Goal: Find specific fact: Find specific fact

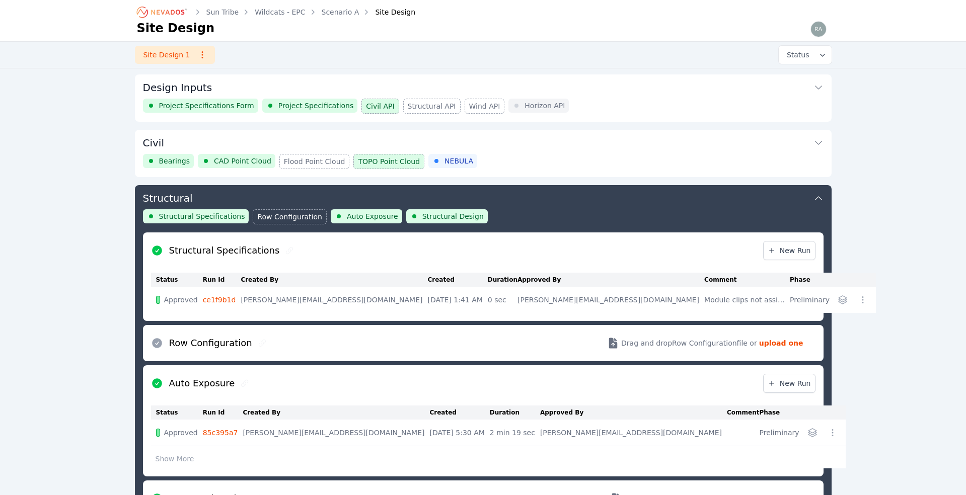
scroll to position [108, 0]
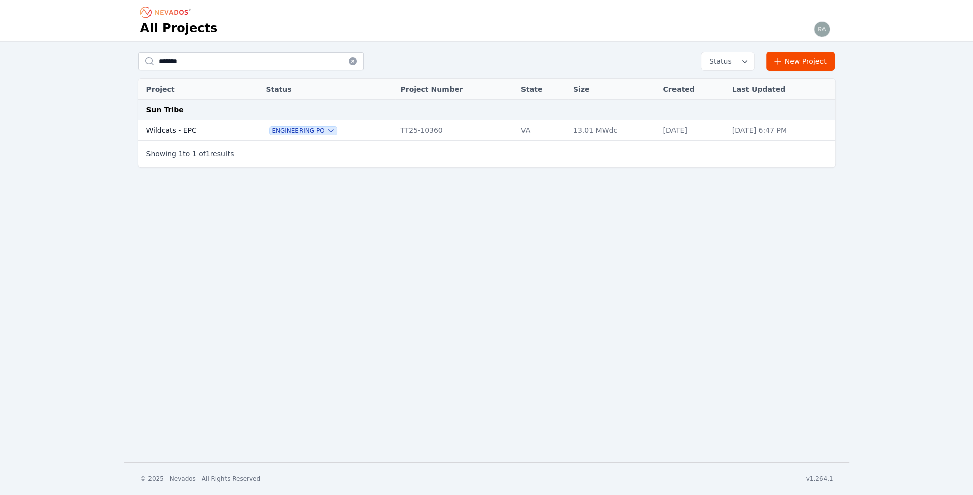
click at [166, 128] on td "Wildcats - EPC" at bounding box center [191, 130] width 106 height 21
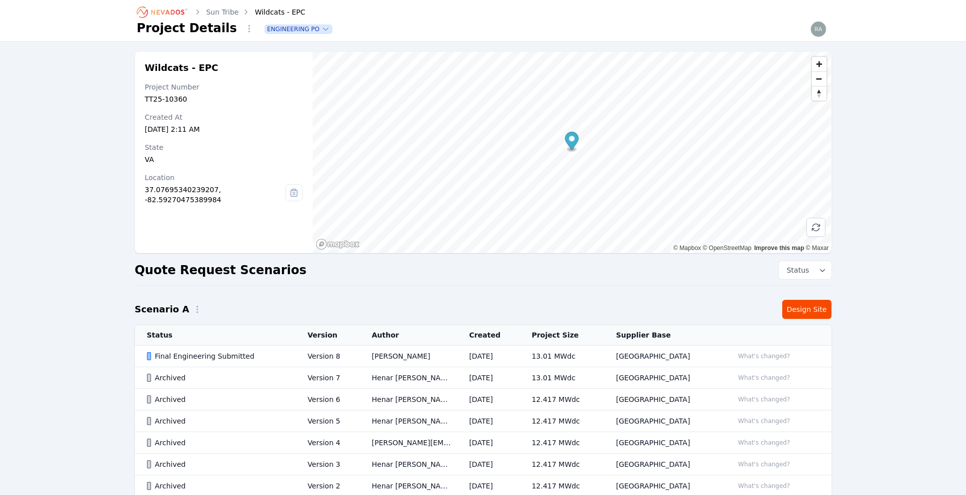
click at [196, 351] on div "Final Engineering Submitted" at bounding box center [219, 356] width 144 height 10
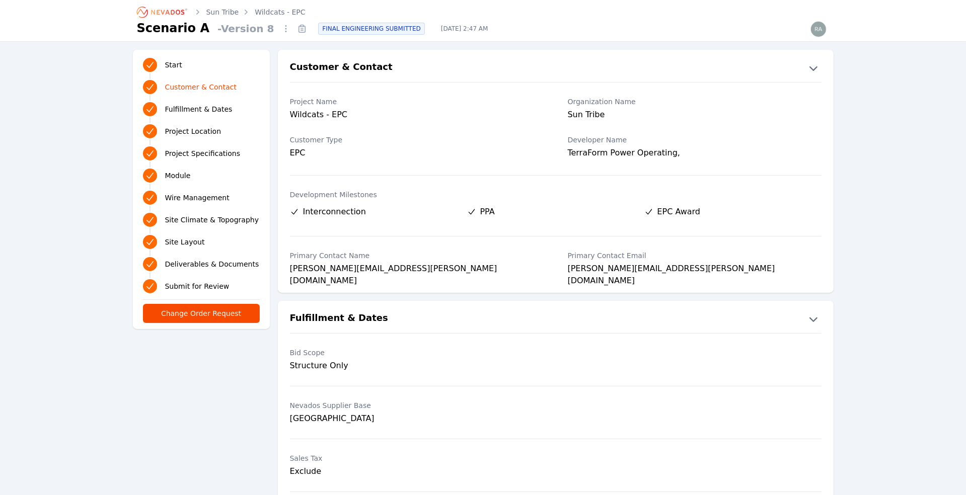
click at [197, 133] on span "Project Location" at bounding box center [193, 131] width 56 height 10
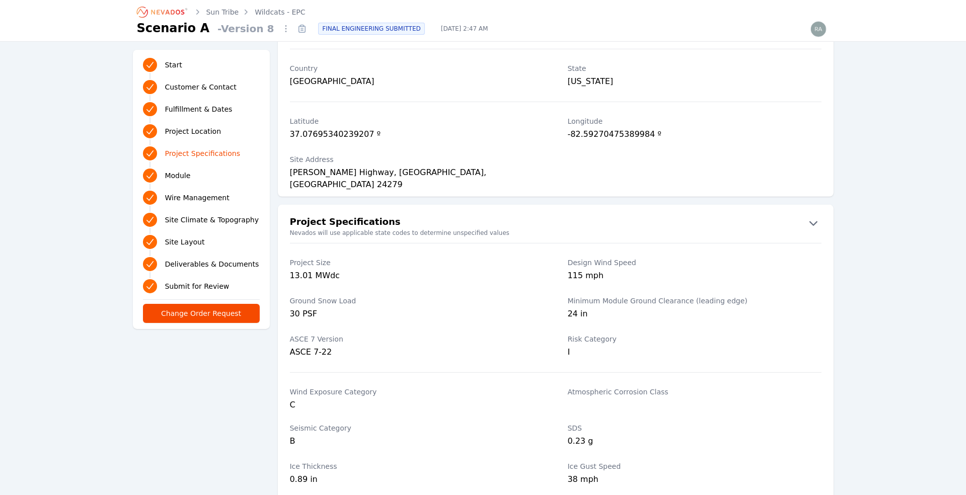
scroll to position [588, 0]
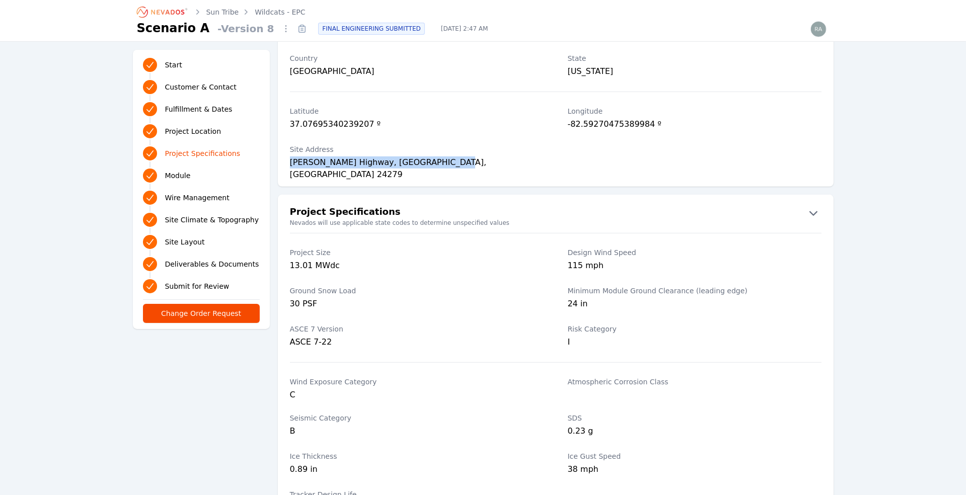
drag, startPoint x: 290, startPoint y: 159, endPoint x: 435, endPoint y: 161, distance: 145.0
click at [435, 161] on div "[PERSON_NAME] Highway, [GEOGRAPHIC_DATA], [GEOGRAPHIC_DATA] 24279" at bounding box center [417, 164] width 254 height 14
copy div "[PERSON_NAME] Highway, [GEOGRAPHIC_DATA], [GEOGRAPHIC_DATA]"
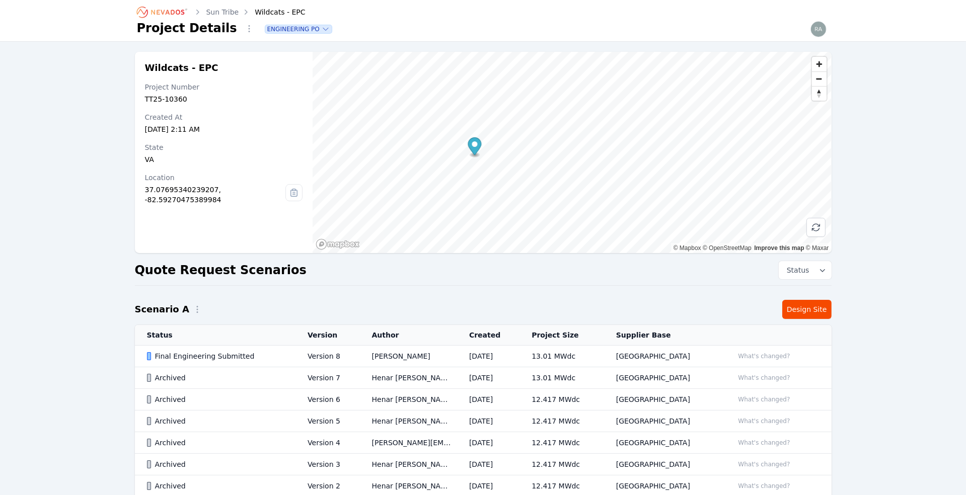
click at [202, 355] on div "Final Engineering Submitted" at bounding box center [219, 356] width 144 height 10
